Goal: Information Seeking & Learning: Learn about a topic

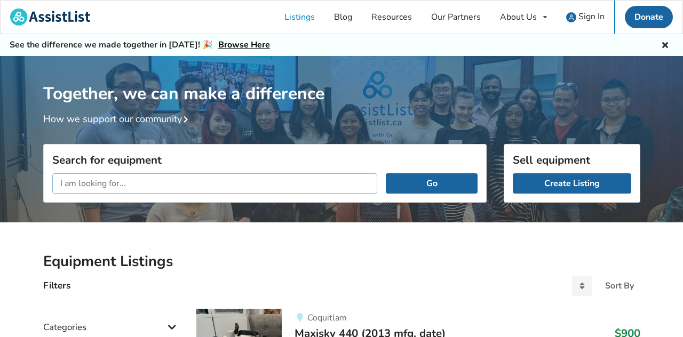
click at [101, 178] on input "text" at bounding box center [215, 184] width 326 height 20
click at [386, 174] on button "Go" at bounding box center [431, 184] width 91 height 20
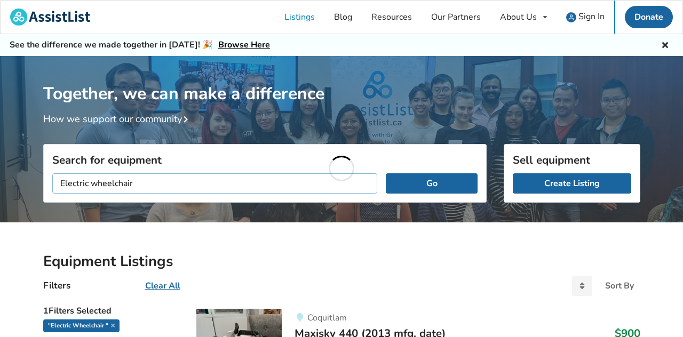
click at [386, 174] on button "Go" at bounding box center [431, 184] width 91 height 20
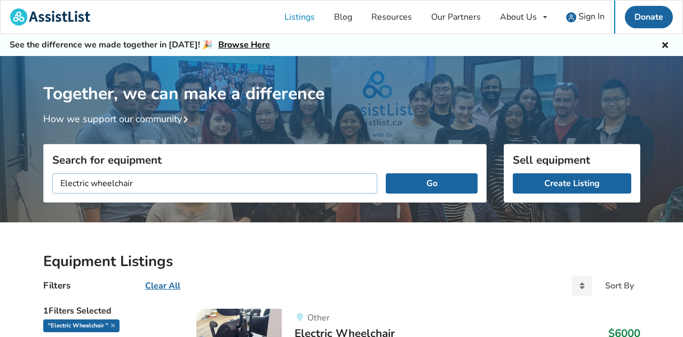
click at [386, 174] on button "Go" at bounding box center [431, 184] width 91 height 20
click at [485, 138] on div "Together, we can make a difference How we support our community" at bounding box center [341, 143] width 683 height 174
click at [437, 188] on button "Go" at bounding box center [431, 184] width 91 height 20
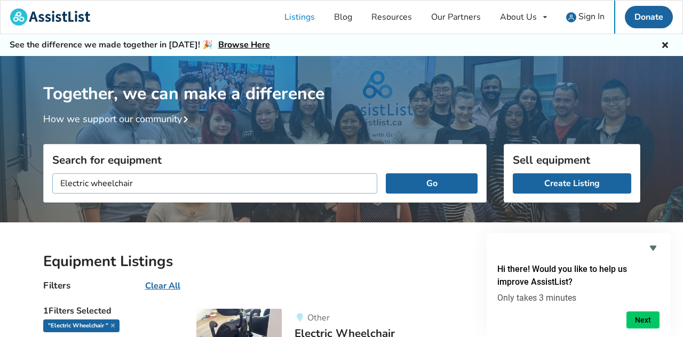
click at [166, 180] on input "Electric wheelchair" at bounding box center [215, 184] width 326 height 20
type input "Electric wheelchair 400 lb limit"
click at [386, 174] on button "Go" at bounding box center [431, 184] width 91 height 20
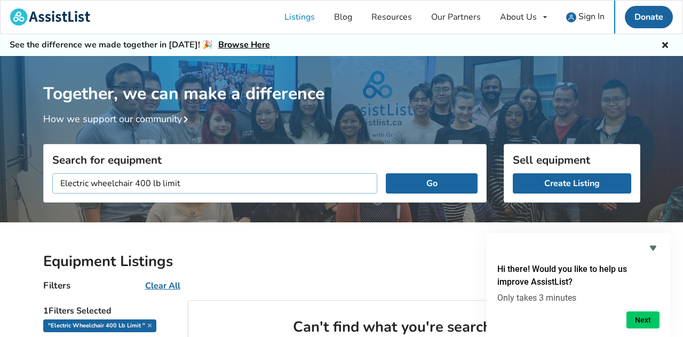
click at [386, 174] on button "Go" at bounding box center [431, 184] width 91 height 20
click at [476, 184] on button "Go" at bounding box center [431, 184] width 91 height 20
click at [453, 183] on button "Go" at bounding box center [431, 184] width 91 height 20
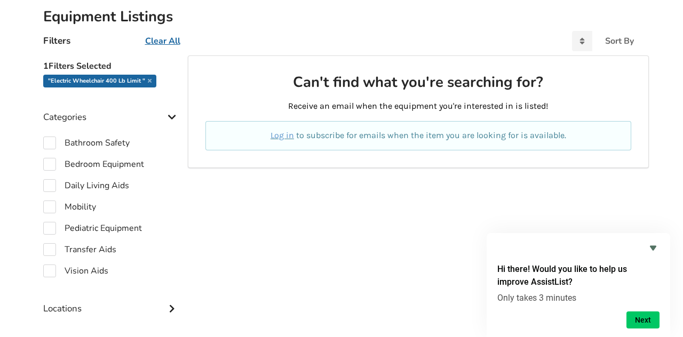
scroll to position [246, 0]
click at [44, 203] on label "Mobility" at bounding box center [69, 206] width 53 height 13
checkbox input "true"
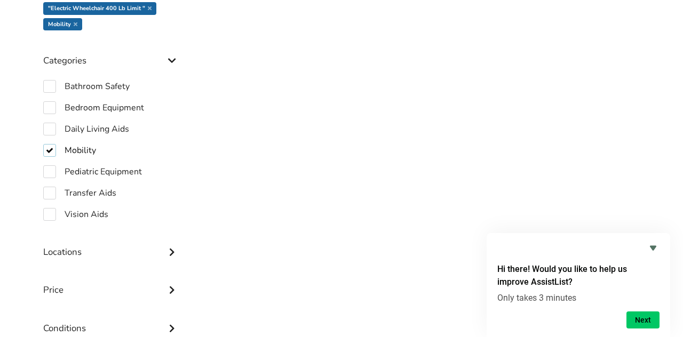
scroll to position [319, 0]
click at [51, 256] on div "Locations" at bounding box center [111, 243] width 137 height 38
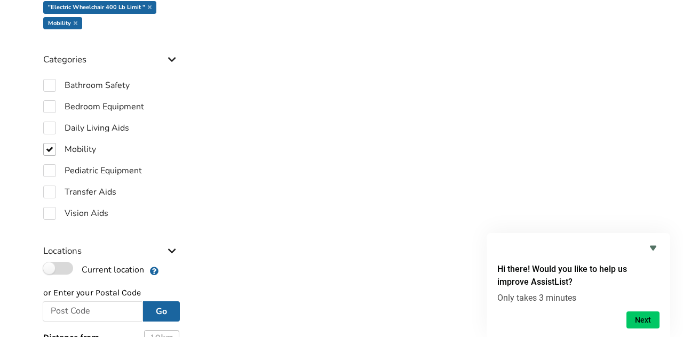
click at [45, 266] on label "Current location" at bounding box center [93, 269] width 101 height 14
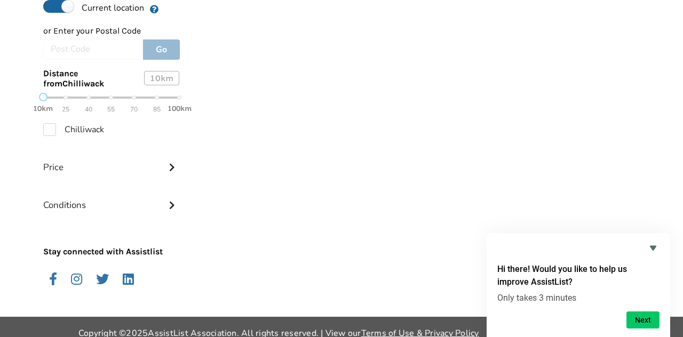
scroll to position [584, 0]
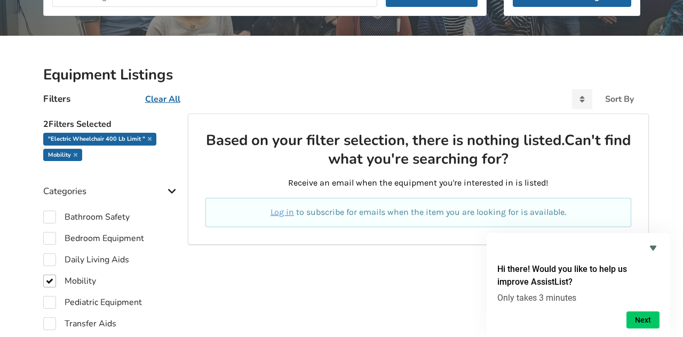
scroll to position [189, 0]
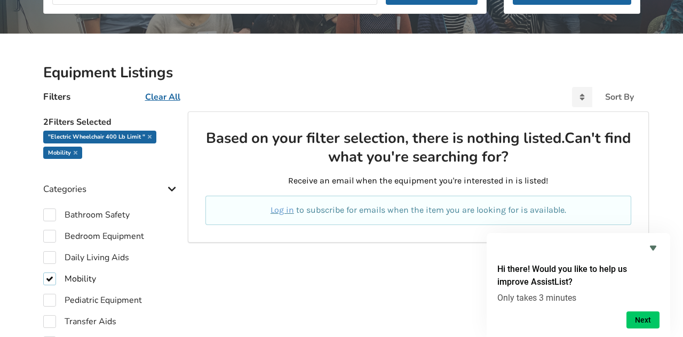
click at [44, 277] on label "Mobility" at bounding box center [69, 279] width 53 height 13
checkbox input "false"
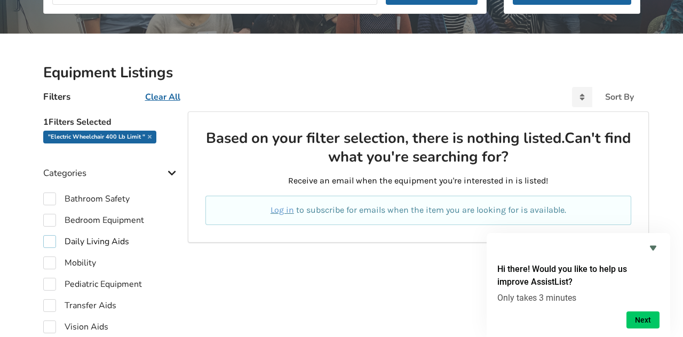
click at [44, 243] on label "Daily Living Aids" at bounding box center [86, 241] width 86 height 13
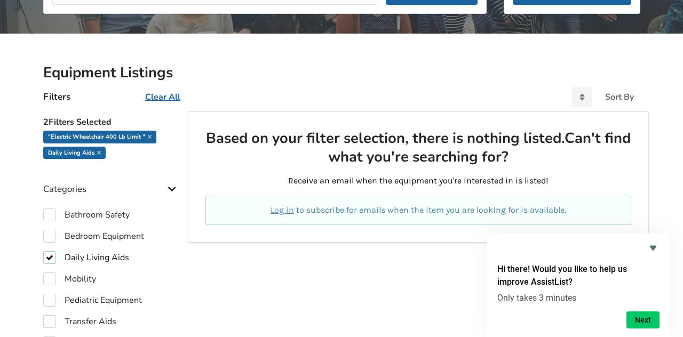
click at [44, 255] on label "Daily Living Aids" at bounding box center [86, 257] width 86 height 13
checkbox input "false"
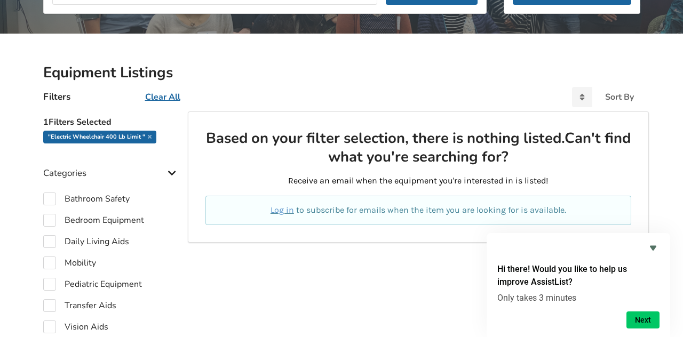
click at [43, 138] on div ""Electric wheelchair 400 lb limit "" at bounding box center [99, 137] width 113 height 13
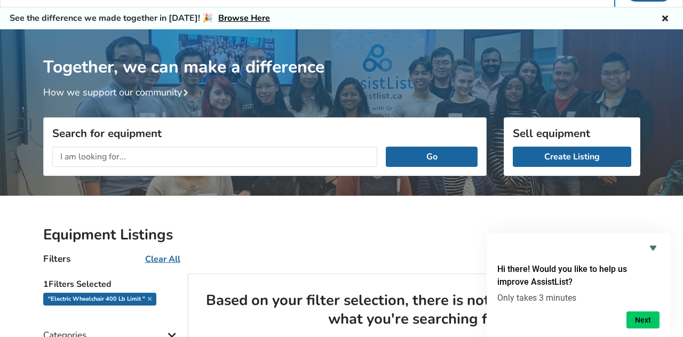
scroll to position [26, 0]
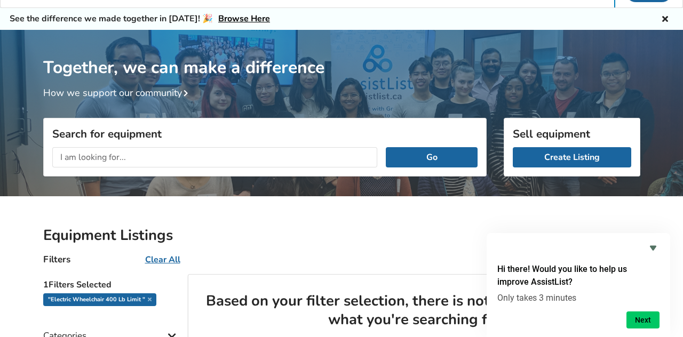
click at [148, 299] on icon at bounding box center [150, 299] width 4 height 5
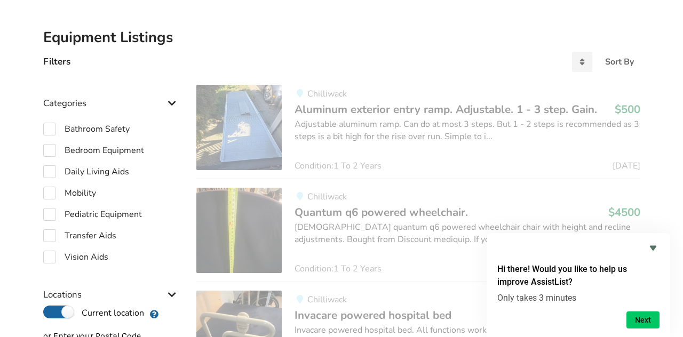
scroll to position [222, 0]
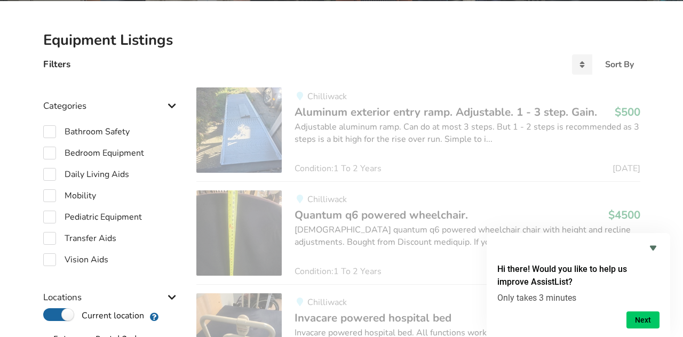
click at [470, 177] on link "Chilliwack Aluminum exterior entry ramp. Adjustable. 1 - 3 step. Gain. $500 Adj…" at bounding box center [418, 135] width 444 height 94
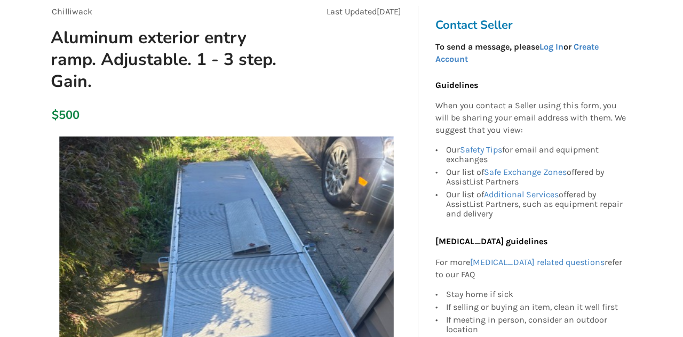
scroll to position [103, 0]
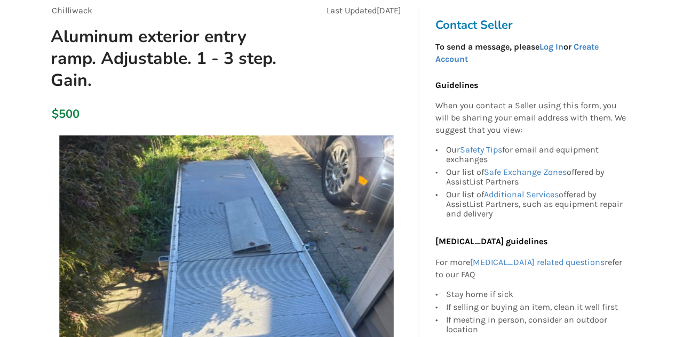
scroll to position [222, 0]
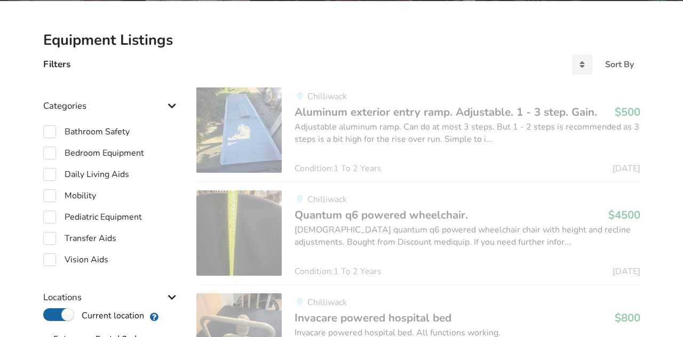
click at [503, 31] on h2 "Equipment Listings" at bounding box center [341, 40] width 597 height 19
click at [135, 128] on div "Bathroom Safety" at bounding box center [111, 131] width 137 height 13
click at [44, 81] on div "Categories" at bounding box center [111, 98] width 137 height 38
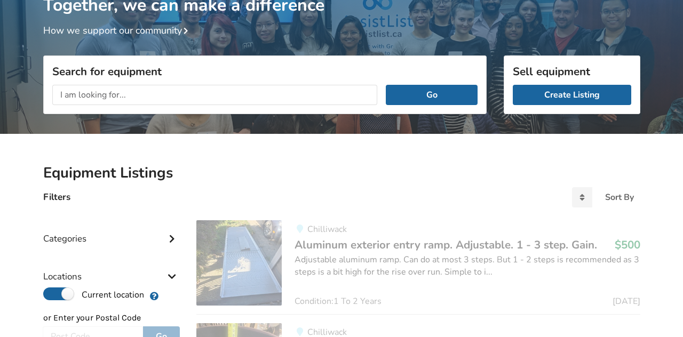
scroll to position [82, 0]
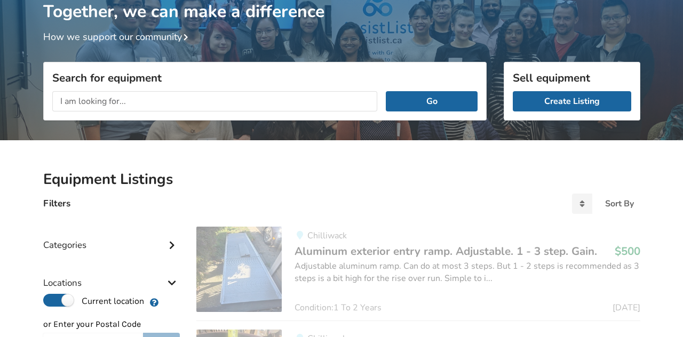
click at [619, 131] on div "Sell equipment Create Listing" at bounding box center [572, 136] width 137 height 59
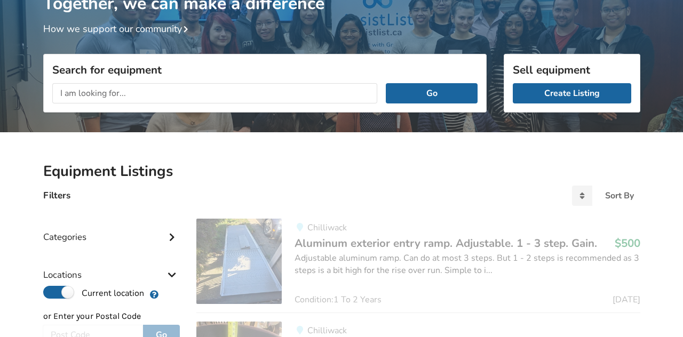
scroll to position [0, 0]
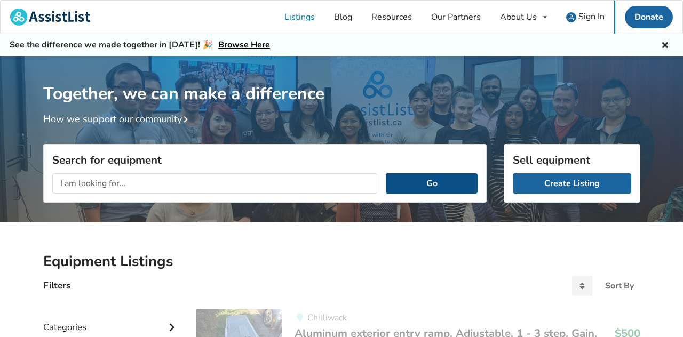
click at [426, 177] on button "Go" at bounding box center [431, 184] width 91 height 20
click at [439, 182] on button "Go" at bounding box center [431, 184] width 91 height 20
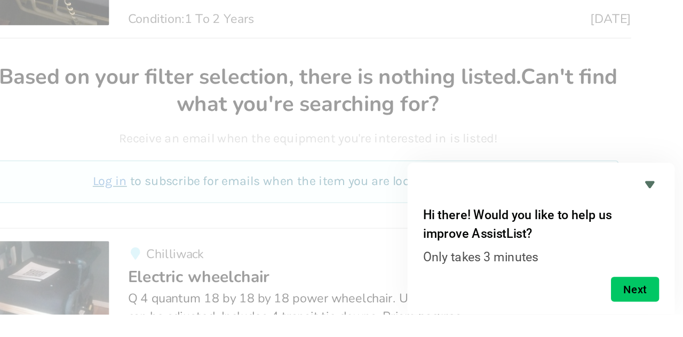
scroll to position [462, 0]
click at [658, 255] on icon "Hide survey" at bounding box center [653, 248] width 13 height 13
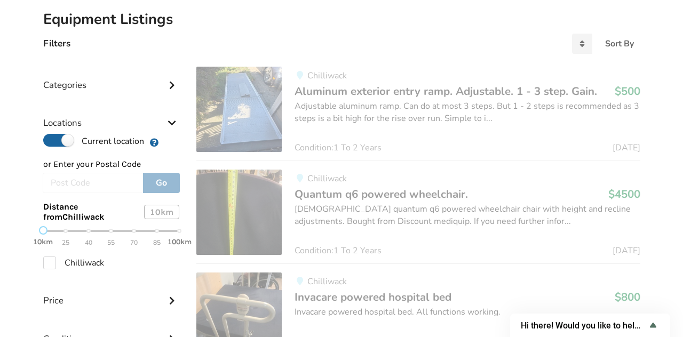
scroll to position [0, 0]
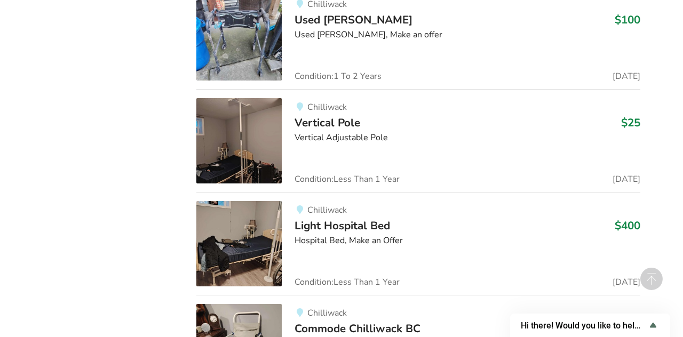
scroll to position [2093, 0]
